Goal: Task Accomplishment & Management: Complete application form

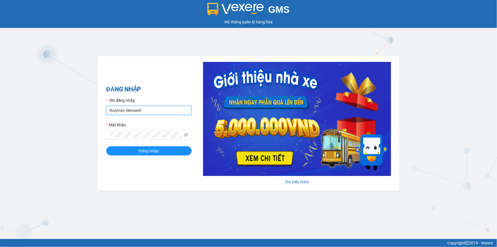
click at [123, 110] on input "thuytran.tienoanh" at bounding box center [149, 110] width 86 height 9
click at [124, 111] on input "thuytran.tienoanh" at bounding box center [149, 110] width 86 height 9
type input "dieulinh.tienoanh"
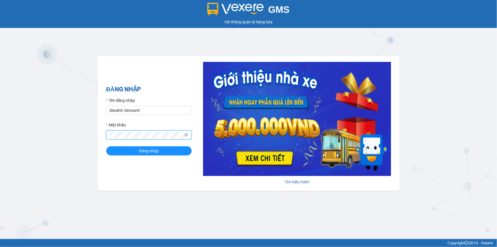
click at [105, 134] on div "ĐĂNG NHẬP Tên đăng nhập dieulinh.tienoanh Mật khẩu Đăng nhập [PERSON_NAME] thêm" at bounding box center [249, 123] width 302 height 135
click at [119, 149] on button "Đăng nhập" at bounding box center [149, 150] width 86 height 9
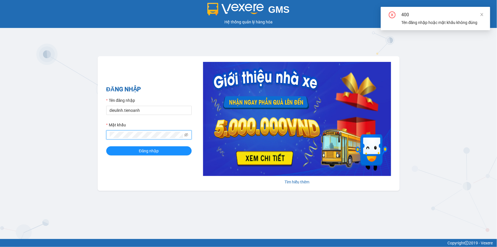
click at [95, 131] on div "GMS Hệ thống quản lý hàng hóa ĐĂNG NHẬP Tên đăng nhập dieulinh.tienoanh Mật khẩ…" at bounding box center [248, 119] width 497 height 239
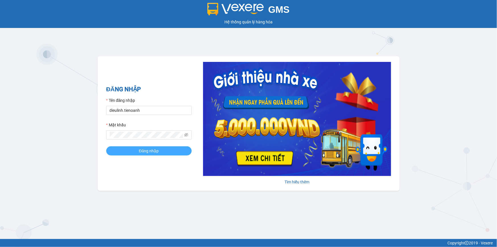
click at [117, 150] on button "Đăng nhập" at bounding box center [149, 150] width 86 height 9
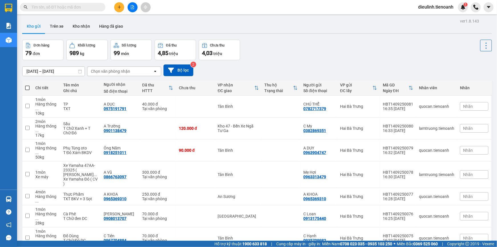
click at [84, 10] on input "text" at bounding box center [64, 7] width 67 height 6
paste input "0383149952"
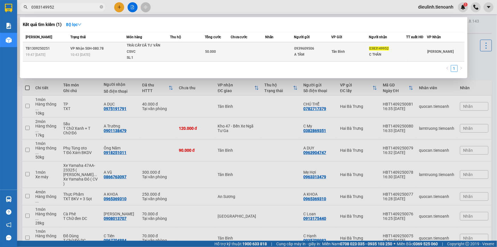
type input "0383149952"
click at [170, 52] on td at bounding box center [187, 51] width 34 height 19
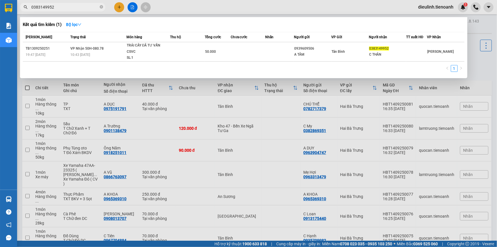
click at [486, 9] on div at bounding box center [248, 123] width 497 height 247
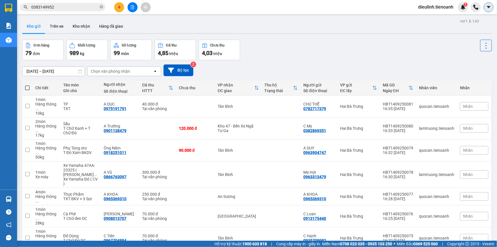
click at [487, 9] on icon "caret-down" at bounding box center [489, 7] width 5 height 5
click at [427, 8] on span "dieulinh.tienoanh" at bounding box center [436, 6] width 44 height 7
click at [441, 16] on span "Đăng xuất" at bounding box center [438, 18] width 33 height 6
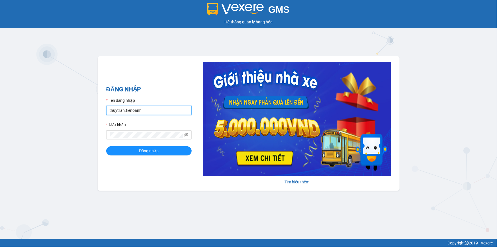
click at [150, 114] on input "thuytran.tienoanh" at bounding box center [149, 110] width 86 height 9
type input "lyly.tienoanh"
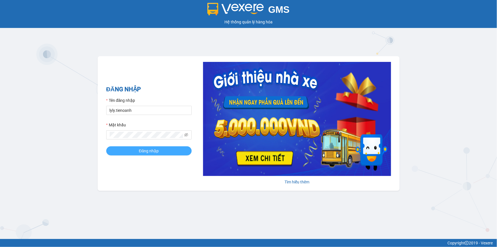
click at [135, 150] on button "Đăng nhập" at bounding box center [149, 150] width 86 height 9
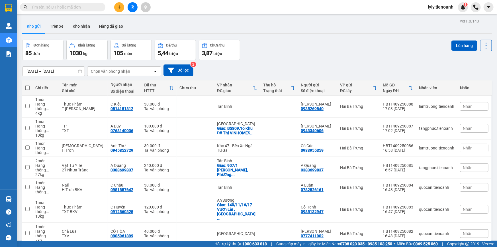
click at [62, 8] on input "text" at bounding box center [64, 7] width 67 height 6
paste input "0343608054"
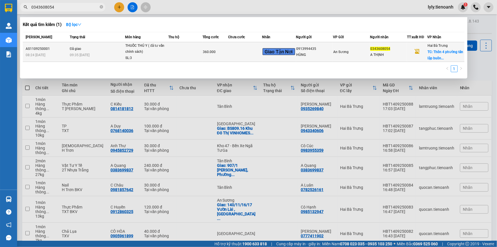
type input "0343608054"
click at [194, 51] on td at bounding box center [185, 52] width 34 height 20
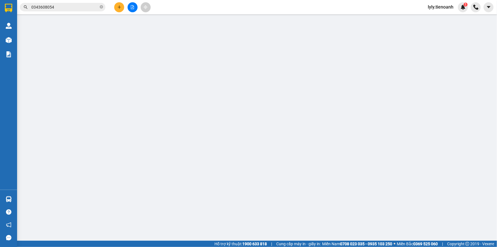
type input "0343608054"
type input "A THỊNH"
checkbox input "true"
type input "Thôn 4 phường tân lập buôn ma thuột"
type input "150.000"
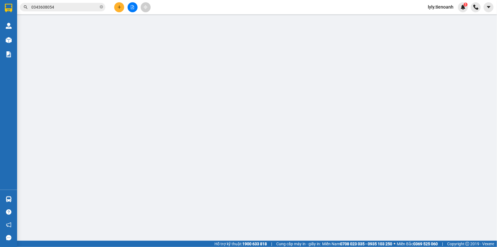
type input "0913994435"
type input "HÙNG"
type input "360.000"
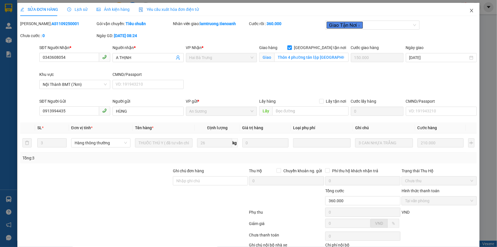
click at [470, 11] on icon "close" at bounding box center [472, 10] width 5 height 5
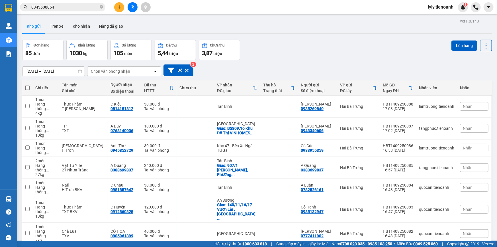
click at [58, 7] on input "0343608054" at bounding box center [64, 7] width 67 height 6
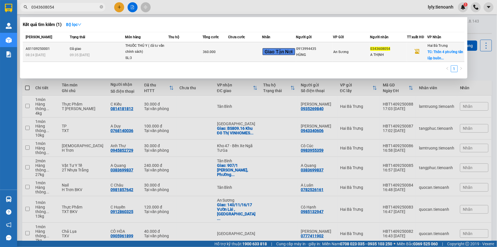
click at [152, 55] on div "SL: 3" at bounding box center [146, 58] width 43 height 6
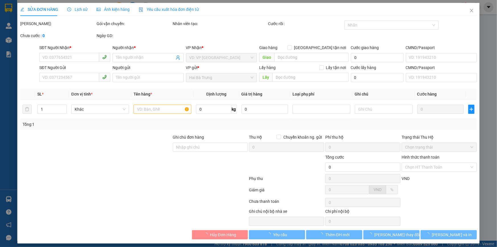
type input "0343608054"
type input "A THỊNH"
checkbox input "true"
type input "Thôn 4 phường tân lập buôn ma thuột"
type input "150.000"
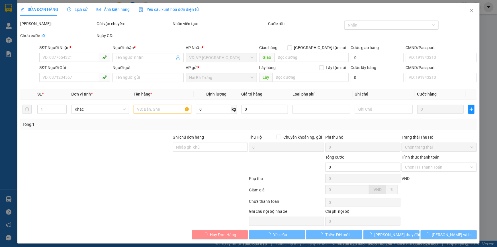
type input "0913994435"
type input "HÙNG"
type input "360.000"
